Goal: Find specific page/section: Find specific page/section

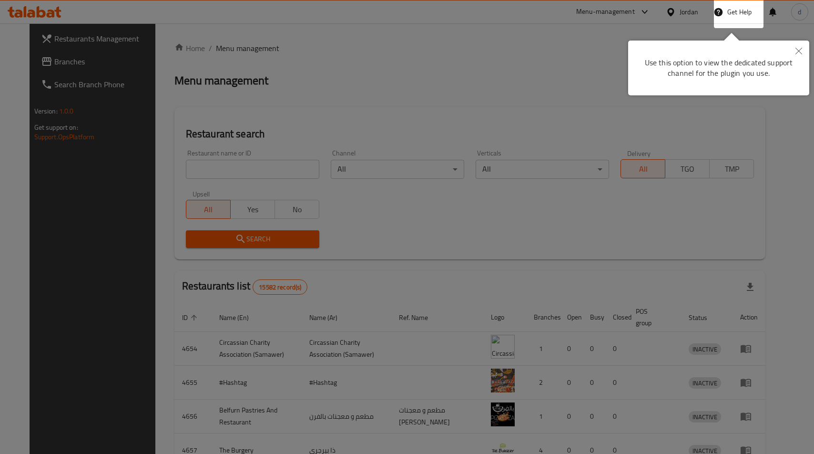
click at [808, 50] on button "Close" at bounding box center [799, 52] width 21 height 22
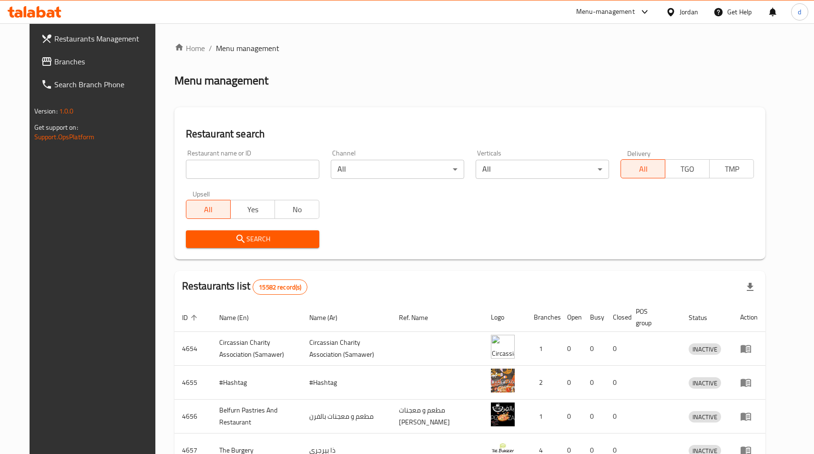
drag, startPoint x: 405, startPoint y: 3, endPoint x: 635, endPoint y: 72, distance: 240.0
click at [469, 114] on div "Restaurant search Restaurant name or ID Restaurant name or ID Channel All ​ Ver…" at bounding box center [471, 183] width 592 height 152
click at [691, 9] on div "Jordan" at bounding box center [689, 12] width 19 height 10
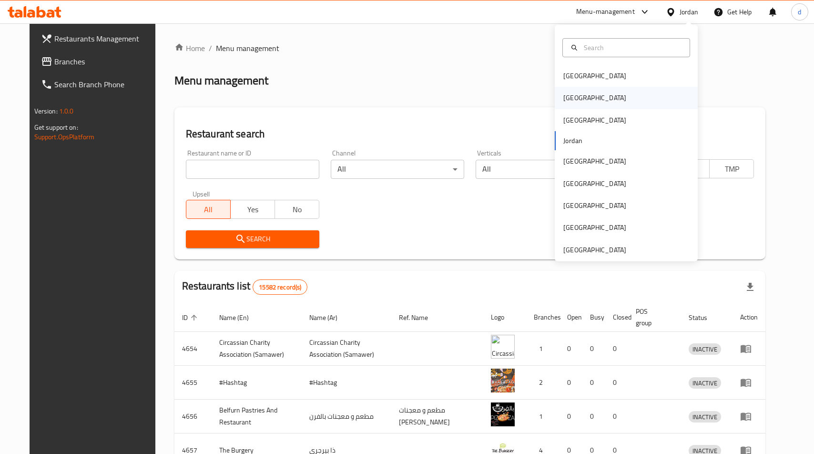
click at [575, 96] on div "Egypt" at bounding box center [595, 98] width 78 height 22
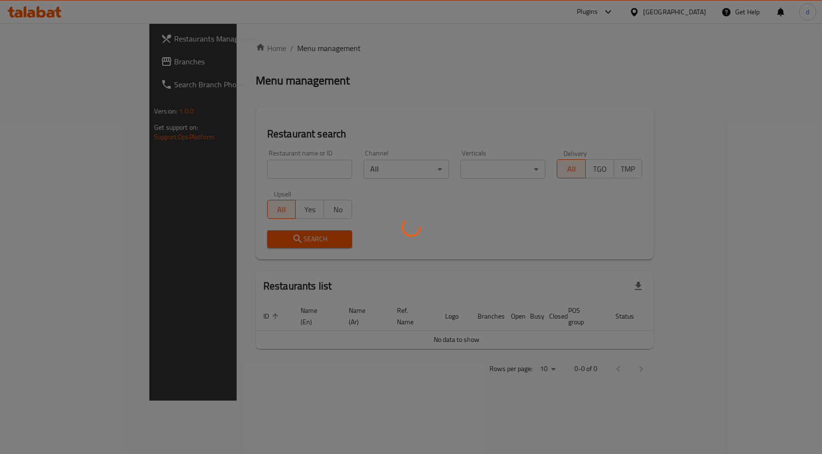
click at [555, 64] on div at bounding box center [411, 227] width 822 height 454
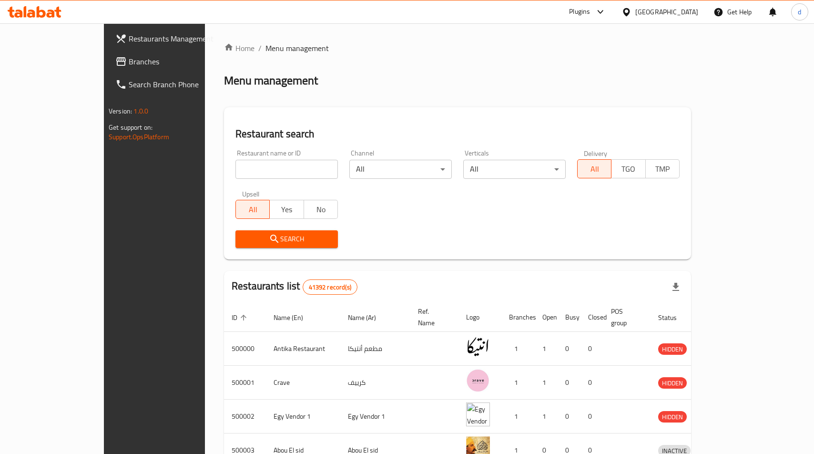
click at [129, 59] on span "Branches" at bounding box center [180, 61] width 103 height 11
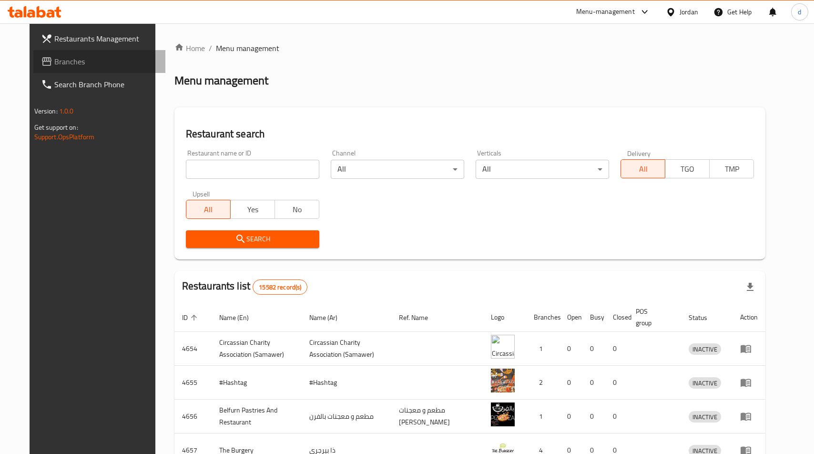
click at [54, 59] on span "Branches" at bounding box center [105, 61] width 103 height 11
